Goal: Information Seeking & Learning: Learn about a topic

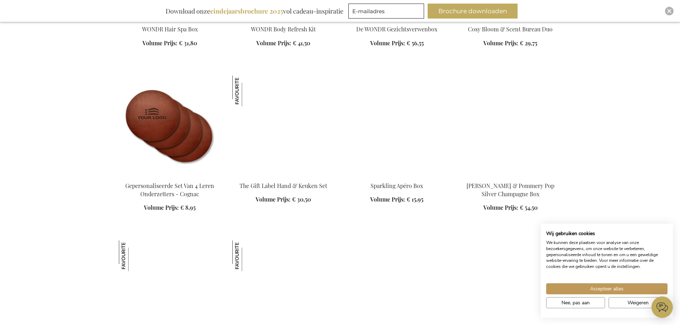
scroll to position [928, 0]
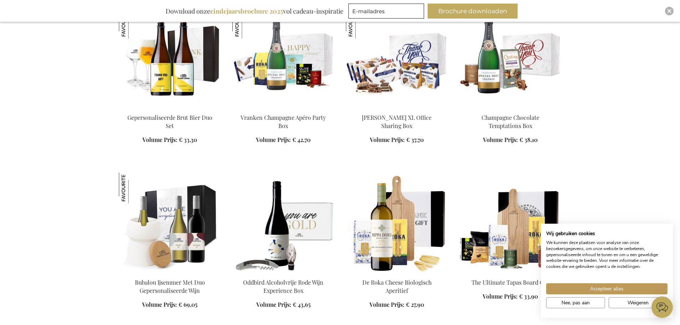
scroll to position [1786, 0]
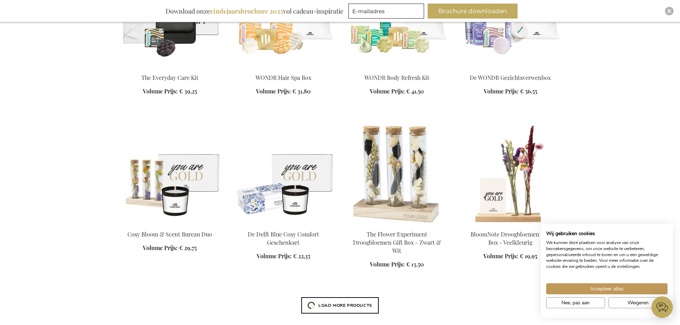
scroll to position [2214, 0]
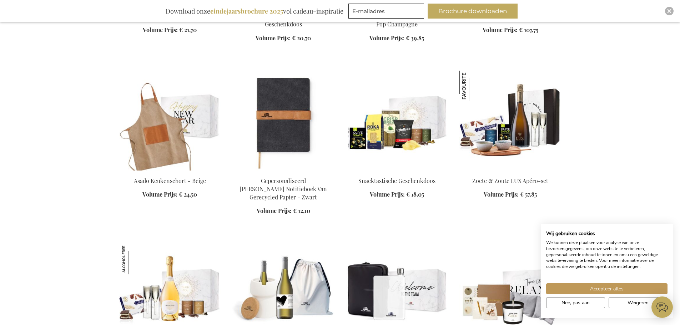
scroll to position [2928, 0]
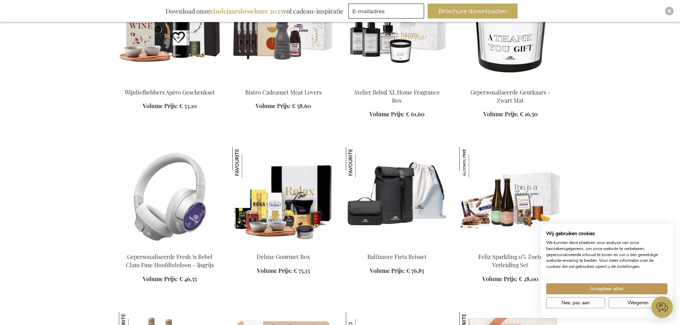
scroll to position [3357, 0]
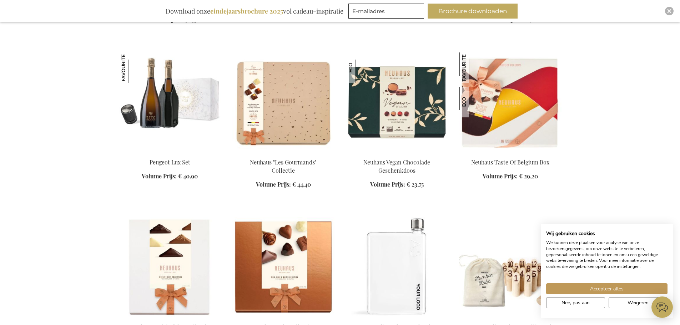
scroll to position [3678, 0]
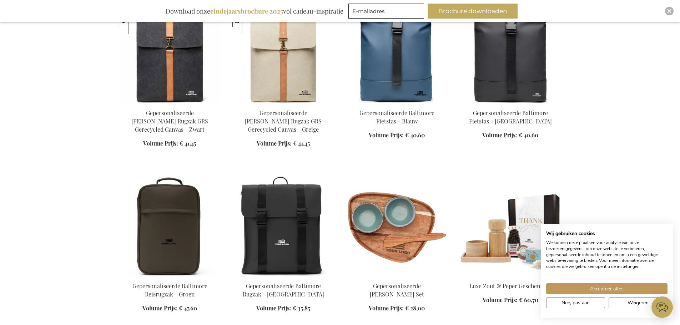
scroll to position [4749, 0]
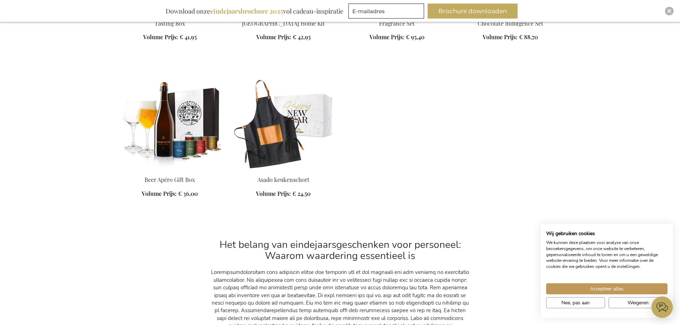
scroll to position [7428, 0]
